Goal: Task Accomplishment & Management: Manage account settings

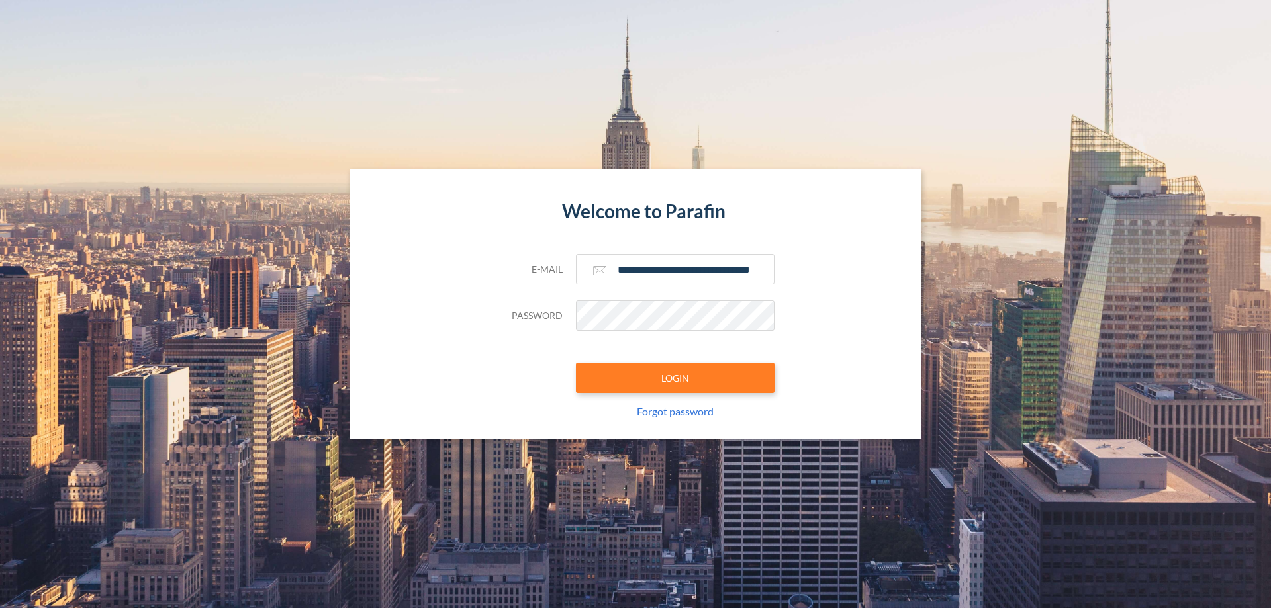
type input "**********"
click at [675, 378] on button "LOGIN" at bounding box center [675, 378] width 199 height 30
